Goal: Transaction & Acquisition: Download file/media

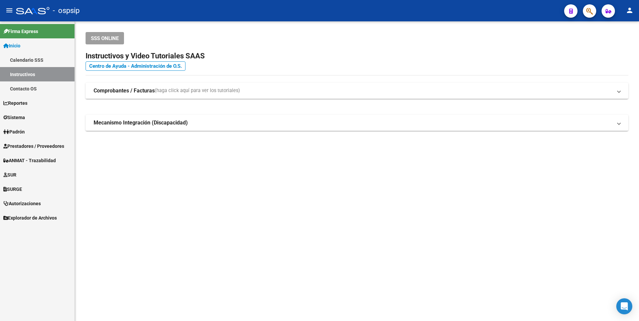
click at [20, 147] on span "Prestadores / Proveedores" at bounding box center [33, 146] width 61 height 7
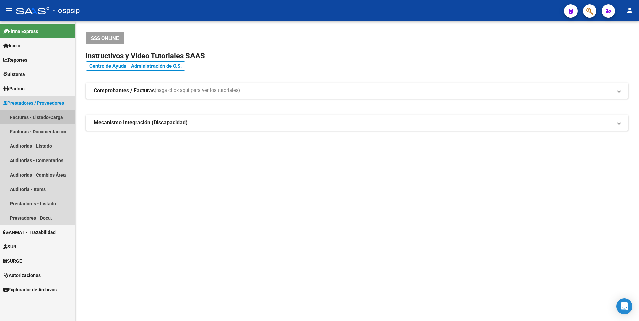
click at [28, 117] on link "Facturas - Listado/Carga" at bounding box center [37, 117] width 74 height 14
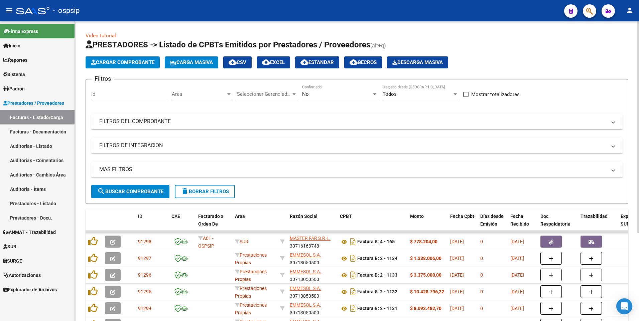
click at [122, 121] on mat-panel-title "FILTROS DEL COMPROBANTE" at bounding box center [352, 121] width 507 height 7
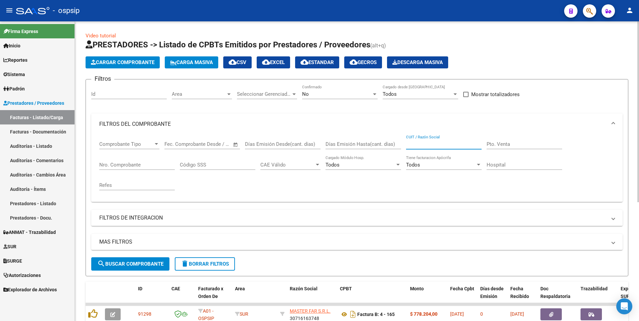
click at [428, 145] on input "CUIT / Razón Social" at bounding box center [443, 144] width 75 height 6
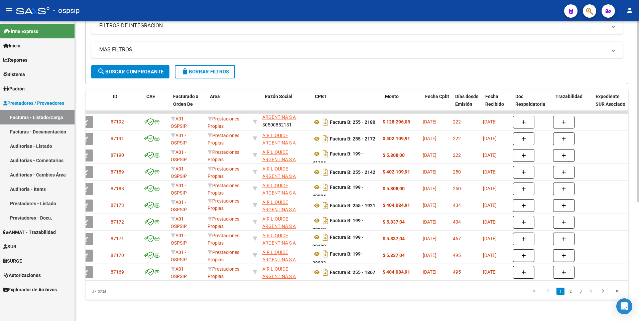
scroll to position [0, 25]
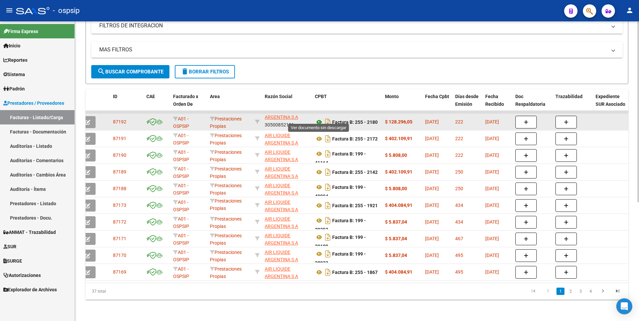
type input "air liquide"
click at [317, 118] on icon at bounding box center [319, 122] width 9 height 8
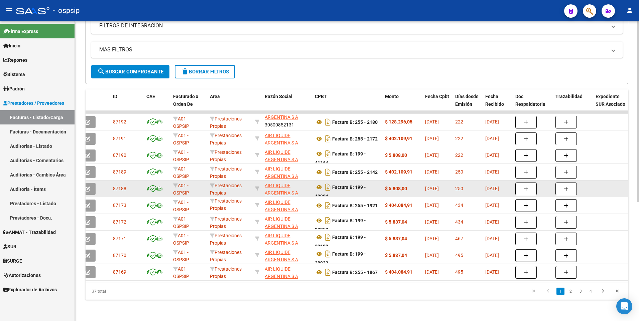
scroll to position [164, 0]
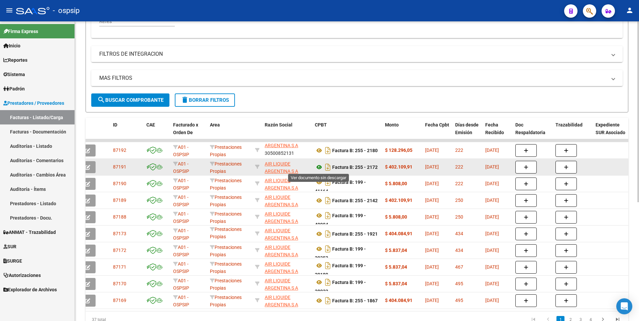
click at [320, 166] on icon at bounding box center [319, 167] width 9 height 8
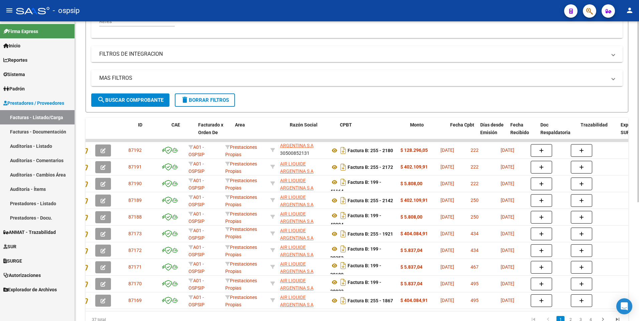
scroll to position [0, 0]
